Goal: Task Accomplishment & Management: Manage account settings

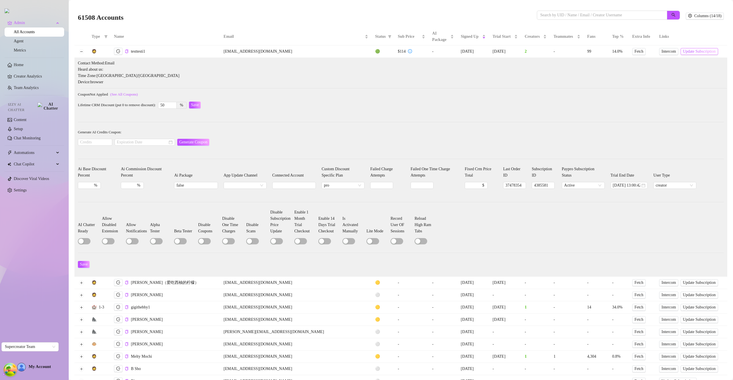
click at [683, 50] on span "Update Subscription" at bounding box center [699, 51] width 33 height 5
click at [683, 53] on span "Update Subscription" at bounding box center [699, 51] width 33 height 5
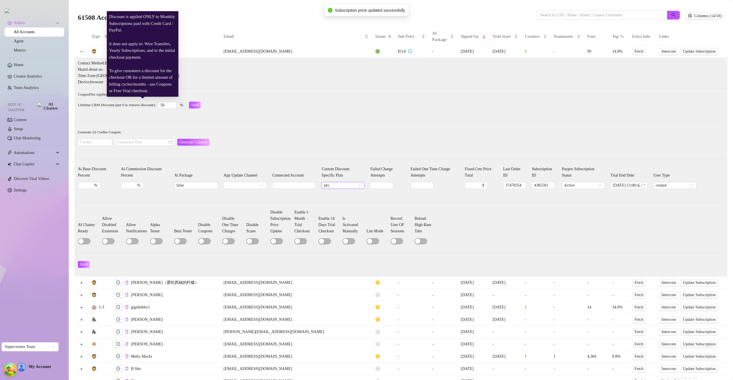
click at [332, 185] on span "pro" at bounding box center [343, 185] width 38 height 6
click at [175, 104] on input "50" at bounding box center [167, 105] width 18 height 6
type input "0"
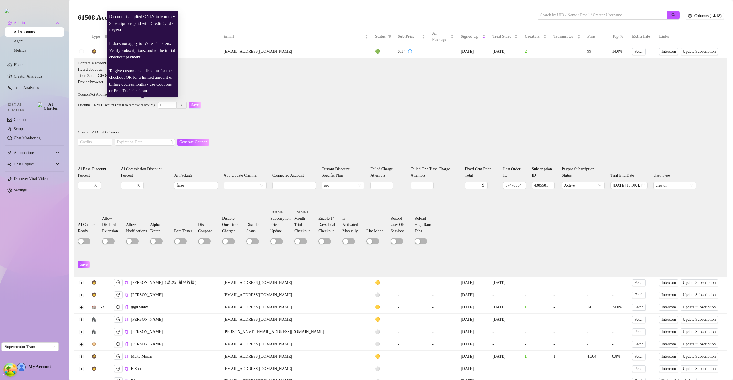
click at [199, 103] on span "Save" at bounding box center [195, 105] width 8 height 5
click at [251, 93] on button "OK" at bounding box center [247, 91] width 10 height 7
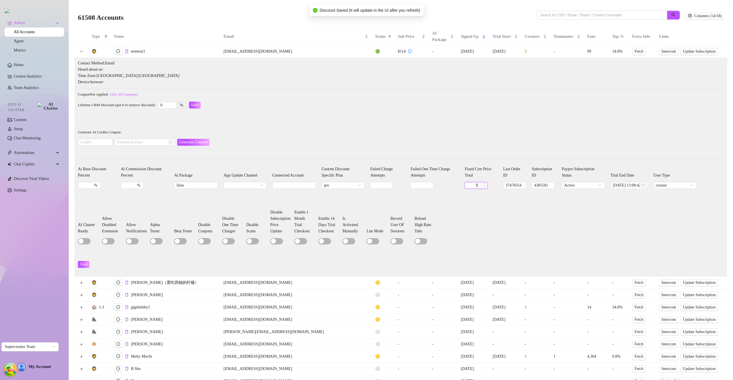
click at [467, 184] on input "Fixed Crm Price Total" at bounding box center [471, 185] width 8 height 6
type input "100"
click at [88, 263] on span "Save" at bounding box center [84, 264] width 8 height 5
click at [683, 52] on span "Update Subscription" at bounding box center [699, 51] width 33 height 5
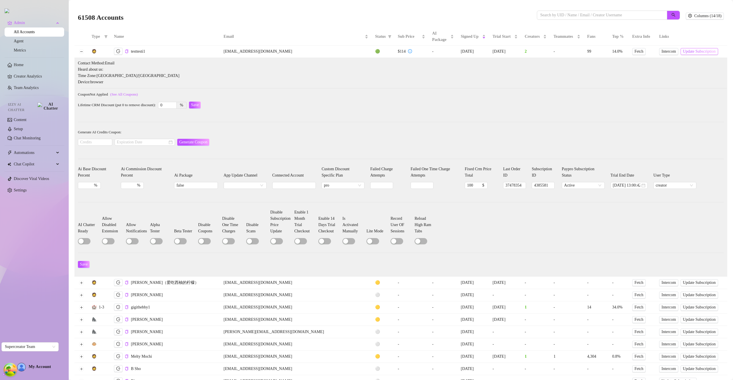
click at [683, 53] on span "Update Subscription" at bounding box center [699, 51] width 33 height 5
click at [21, 32] on link "All Accounts" at bounding box center [24, 32] width 21 height 4
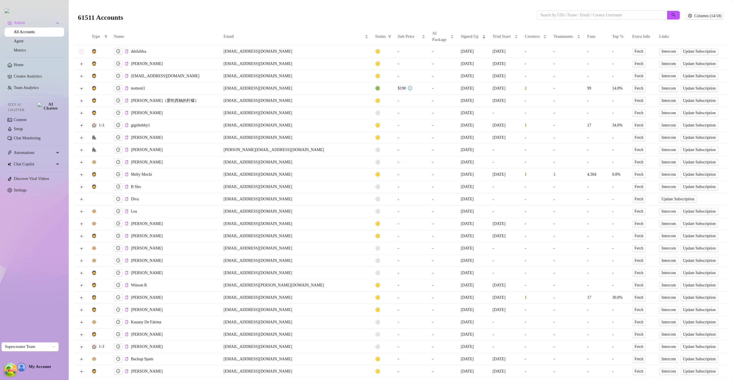
click at [81, 52] on button "Expand row" at bounding box center [81, 51] width 5 height 5
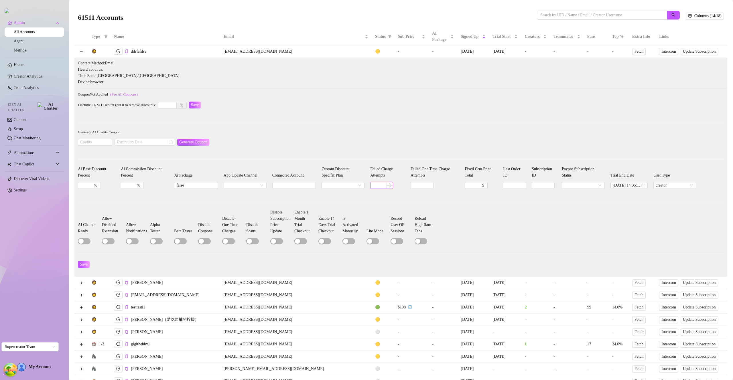
click at [374, 184] on input "Failed Charge Attempts" at bounding box center [381, 185] width 22 height 6
click at [471, 183] on input "Fixed Crm Price Total" at bounding box center [471, 185] width 8 height 6
click at [83, 264] on span "Save" at bounding box center [84, 264] width 8 height 5
click at [472, 185] on div "100 $" at bounding box center [476, 185] width 23 height 7
click at [84, 267] on button "Save" at bounding box center [84, 264] width 12 height 7
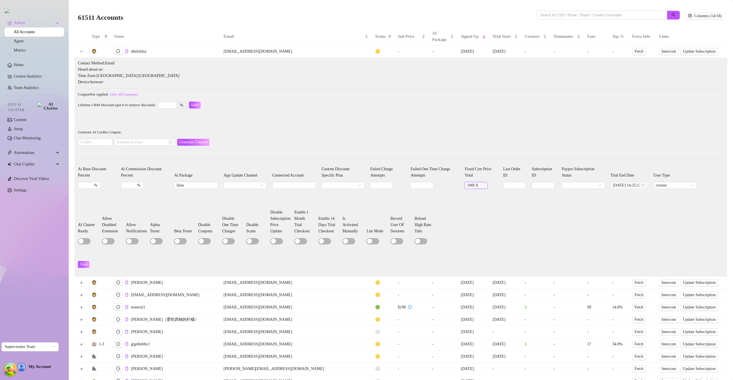
click at [472, 183] on input "1000" at bounding box center [471, 185] width 8 height 6
click at [472, 183] on div "1000 $" at bounding box center [476, 185] width 23 height 7
click at [470, 184] on input "1000" at bounding box center [471, 185] width 8 height 6
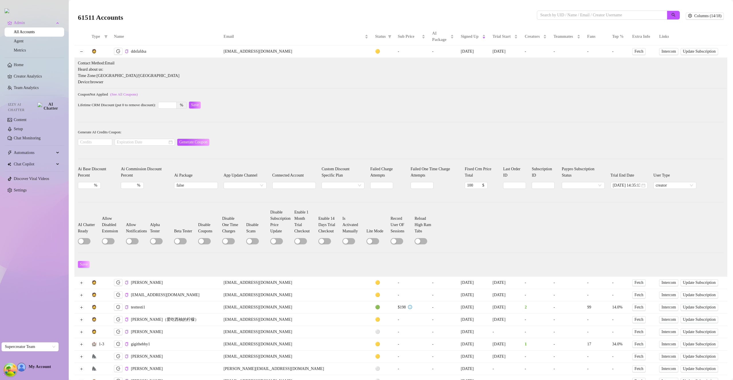
click at [87, 263] on span "Save" at bounding box center [84, 264] width 8 height 5
click at [469, 185] on input "100" at bounding box center [471, 185] width 8 height 6
click at [87, 262] on span "Save" at bounding box center [84, 264] width 8 height 5
click at [472, 183] on input "60" at bounding box center [471, 185] width 8 height 6
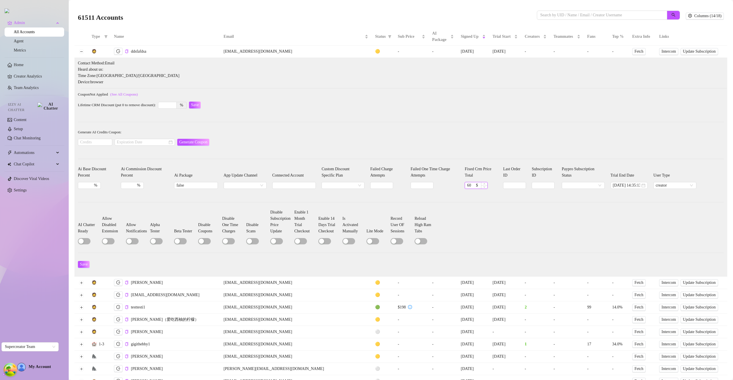
click at [471, 183] on div "60 $" at bounding box center [476, 185] width 23 height 7
click at [85, 267] on button "Save" at bounding box center [84, 264] width 12 height 7
click at [472, 183] on input "1" at bounding box center [471, 185] width 8 height 6
click at [472, 183] on div "1 $" at bounding box center [476, 185] width 23 height 7
click at [481, 187] on div "1 $" at bounding box center [476, 185] width 23 height 7
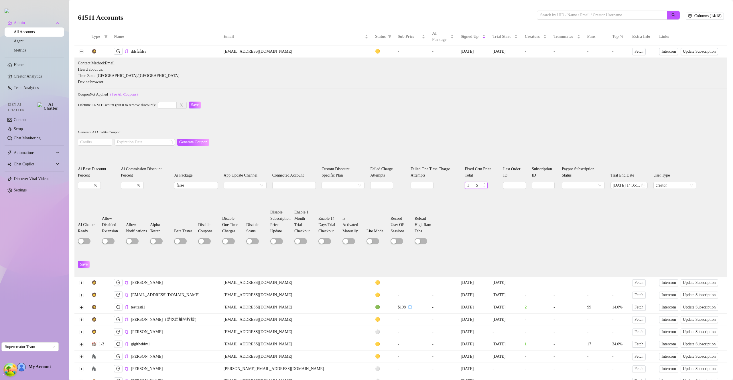
click at [483, 187] on icon "down" at bounding box center [484, 186] width 2 height 1
click at [481, 185] on span "Decrease Value" at bounding box center [484, 187] width 6 height 4
click at [483, 183] on icon "up" at bounding box center [484, 184] width 2 height 2
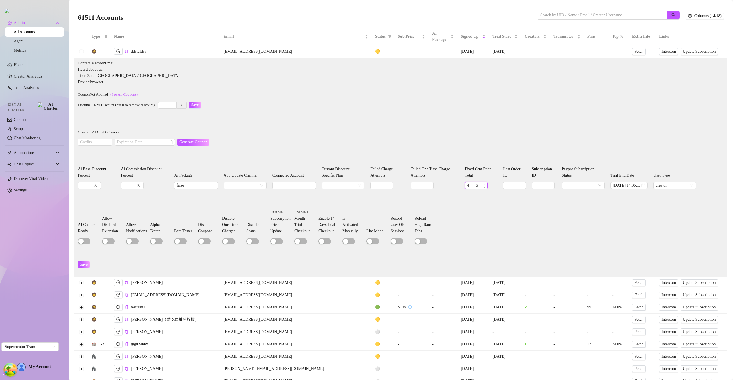
click at [483, 183] on icon "up" at bounding box center [484, 184] width 2 height 2
click at [483, 184] on icon "up" at bounding box center [484, 184] width 2 height 2
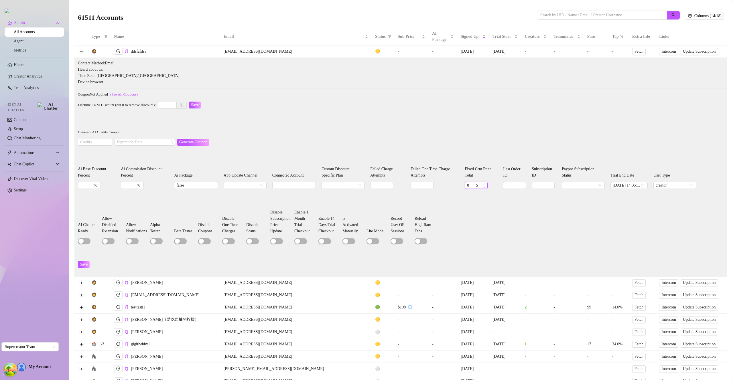
click at [483, 184] on icon "up" at bounding box center [484, 184] width 2 height 2
click at [80, 261] on button "Save" at bounding box center [84, 264] width 12 height 7
click at [469, 183] on input "10" at bounding box center [471, 185] width 8 height 6
type input "100"
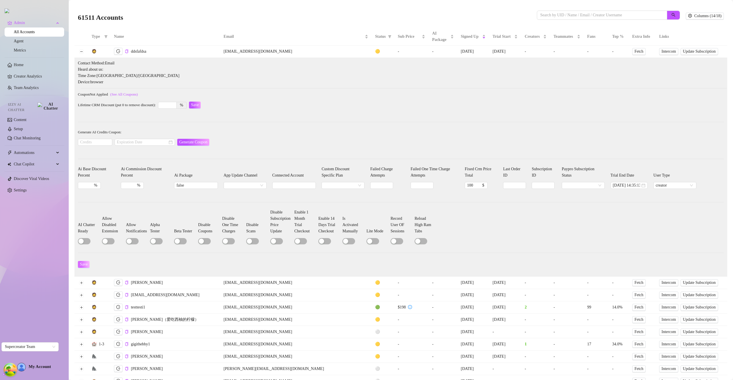
click at [88, 262] on button "Save" at bounding box center [84, 264] width 12 height 7
click at [687, 48] on button "Update Subscription" at bounding box center [698, 51] width 37 height 7
click at [693, 50] on span "Update Subscription" at bounding box center [699, 51] width 33 height 5
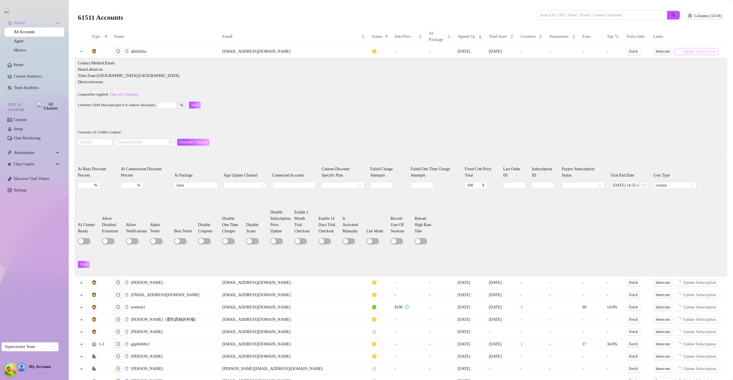
click at [693, 52] on span "Update Subscription" at bounding box center [699, 51] width 33 height 5
click at [685, 50] on span "Update Subscription" at bounding box center [699, 51] width 33 height 5
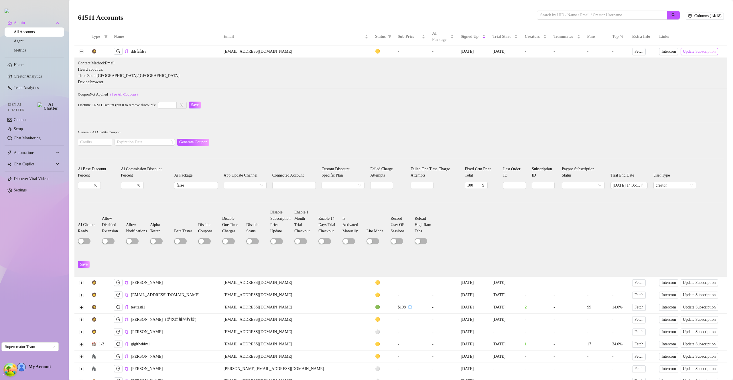
click at [684, 50] on span "Update Subscription" at bounding box center [699, 51] width 33 height 5
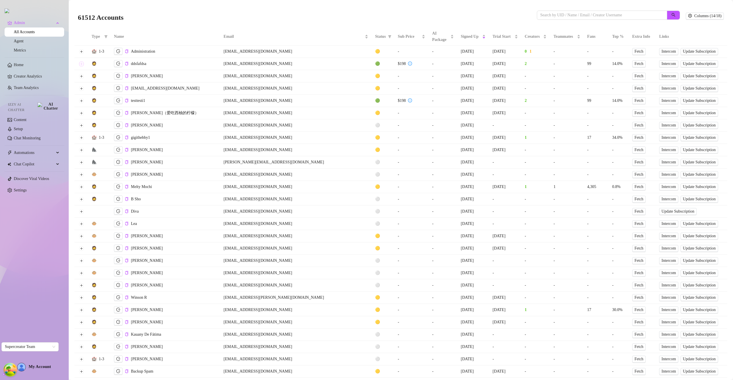
click at [81, 65] on button "Expand row" at bounding box center [81, 64] width 5 height 5
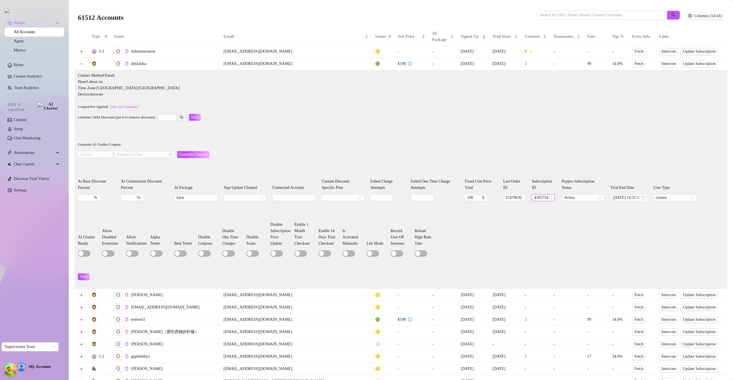
click at [538, 195] on input "4385754" at bounding box center [543, 198] width 22 height 6
